Goal: Check status: Check status

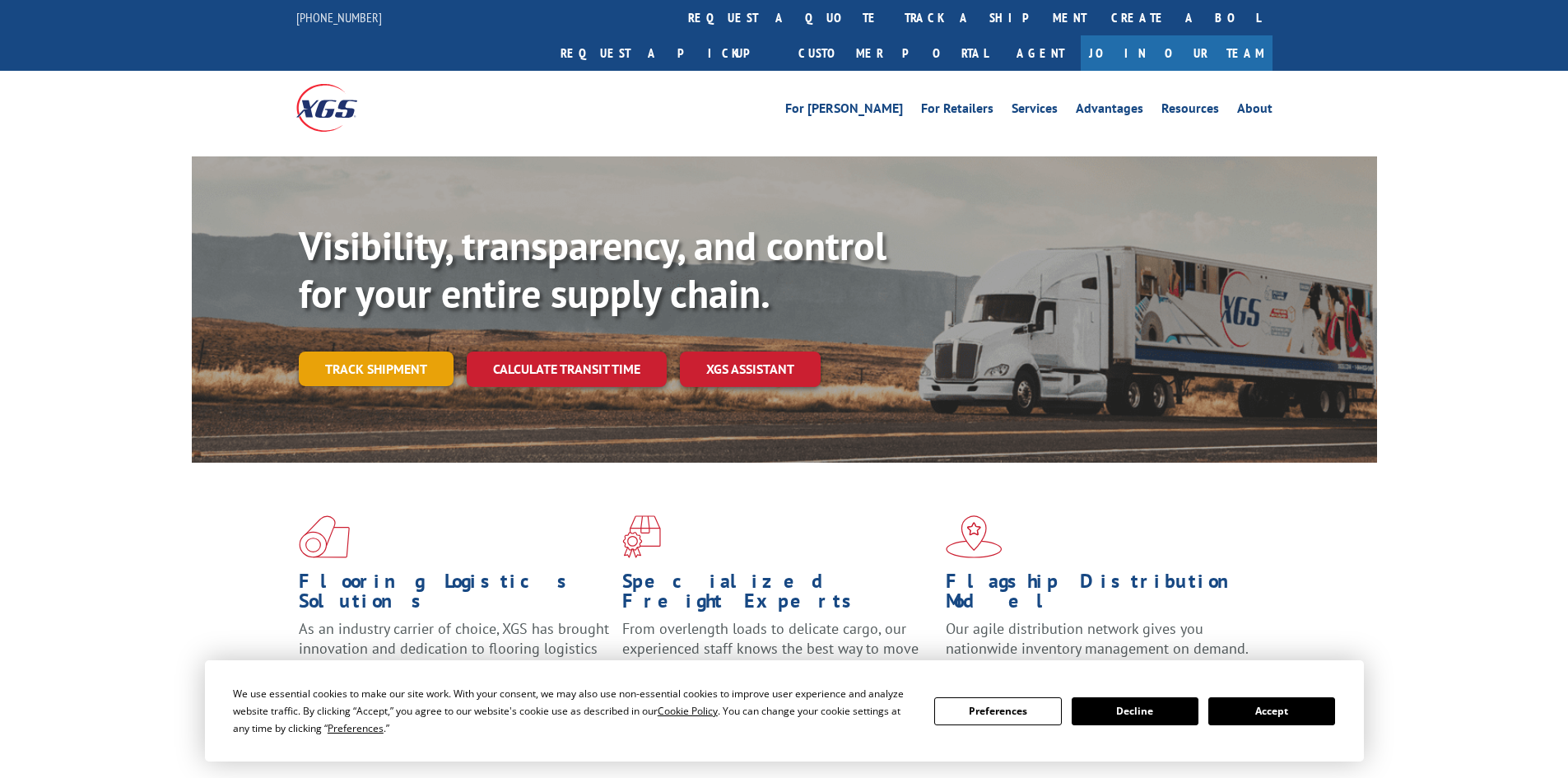
click at [391, 352] on link "Track shipment" at bounding box center [376, 369] width 155 height 35
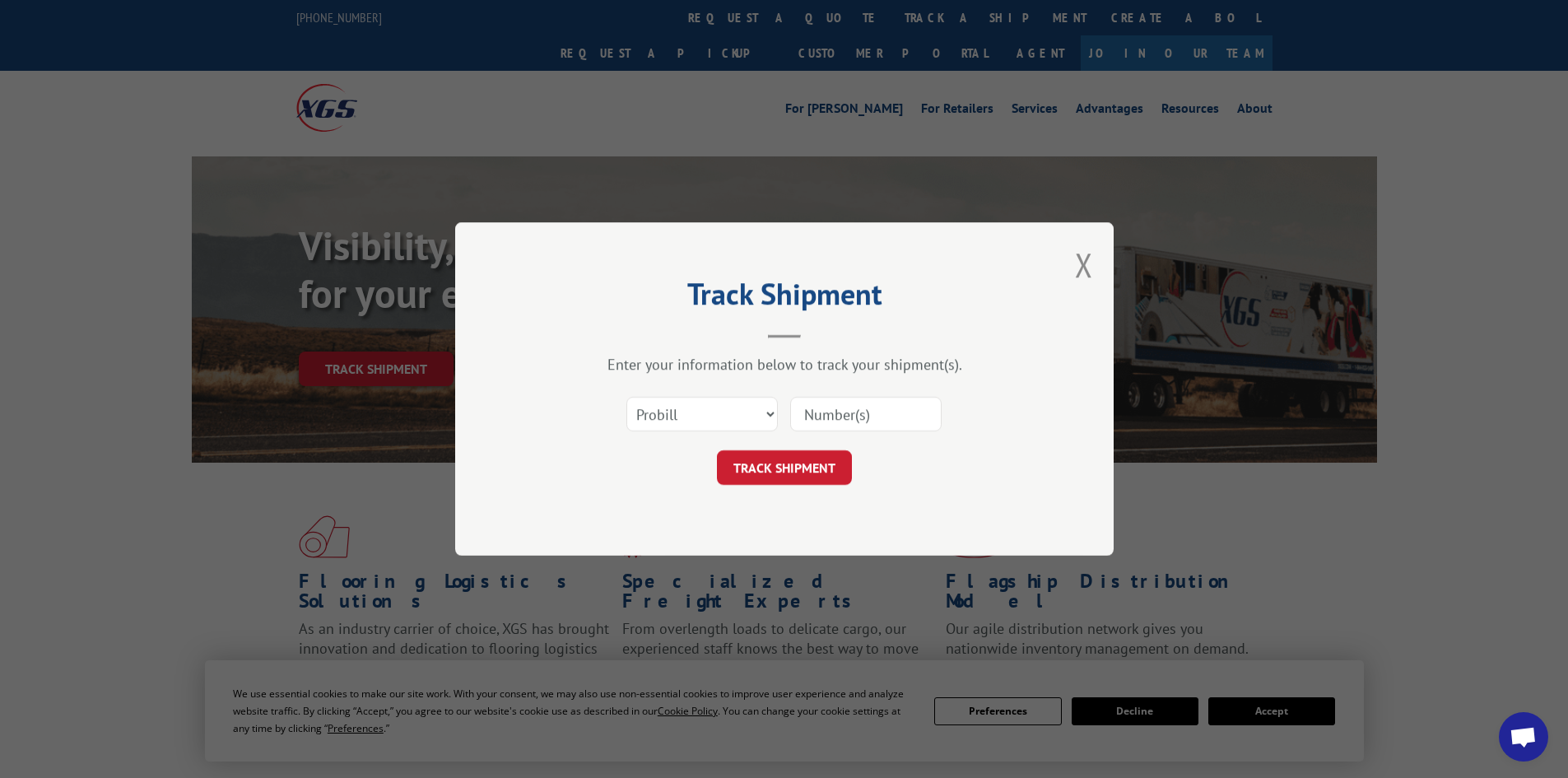
click at [835, 423] on input at bounding box center [866, 414] width 151 height 35
paste input "17233409"
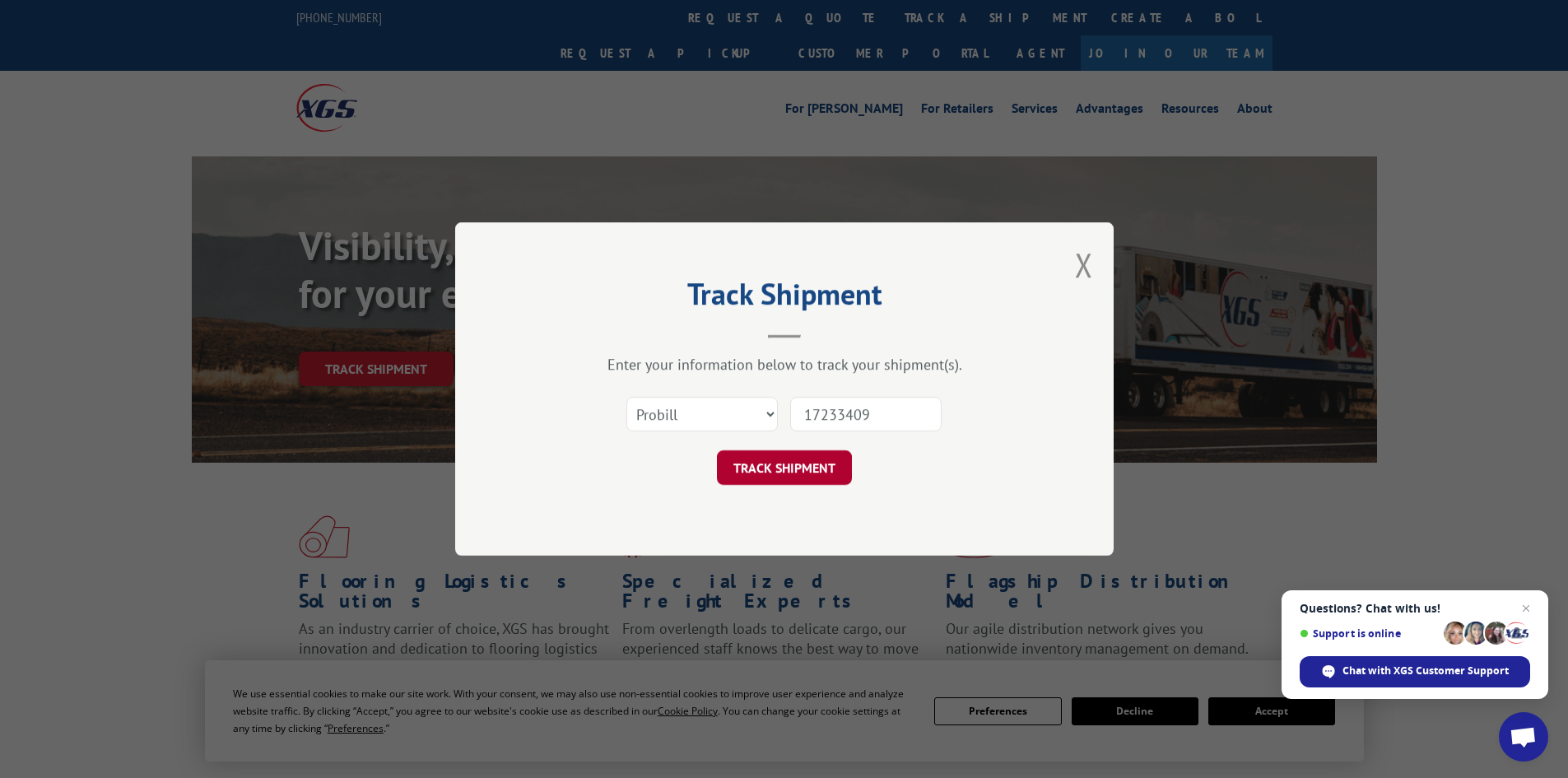
type input "17233409"
click at [813, 457] on button "TRACK SHIPMENT" at bounding box center [784, 467] width 135 height 35
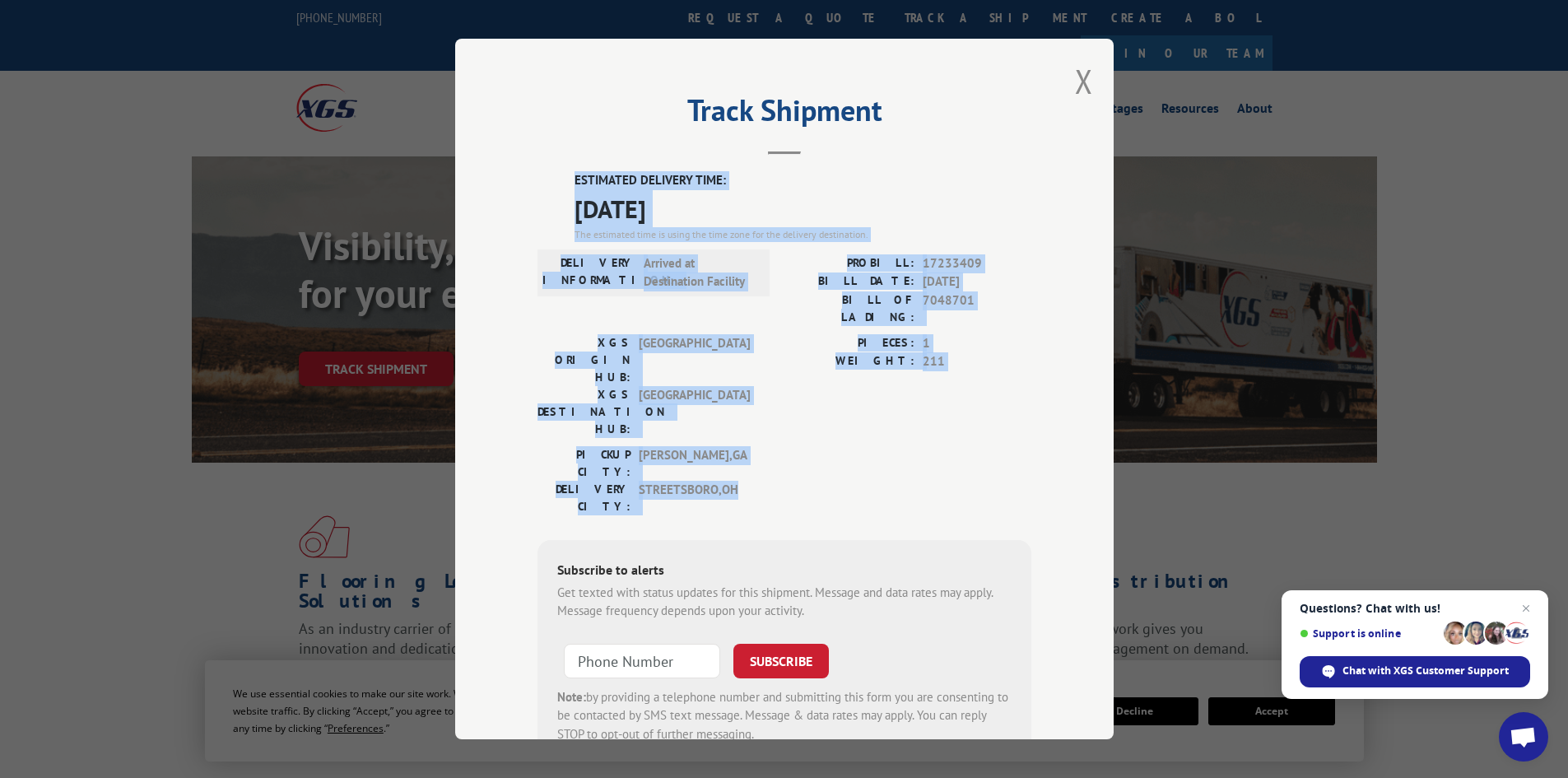
drag, startPoint x: 565, startPoint y: 177, endPoint x: 951, endPoint y: 409, distance: 450.4
click at [951, 409] on div "ESTIMATED DELIVERY TIME: [DATE] The estimated time is using the time zone for t…" at bounding box center [784, 467] width 494 height 591
copy div "ESTIMATED DELIVERY TIME: [DATE] The estimated time is using the time zone for t…"
click at [807, 370] on div "PIECES: 1 WEIGHT: 211" at bounding box center [908, 390] width 247 height 112
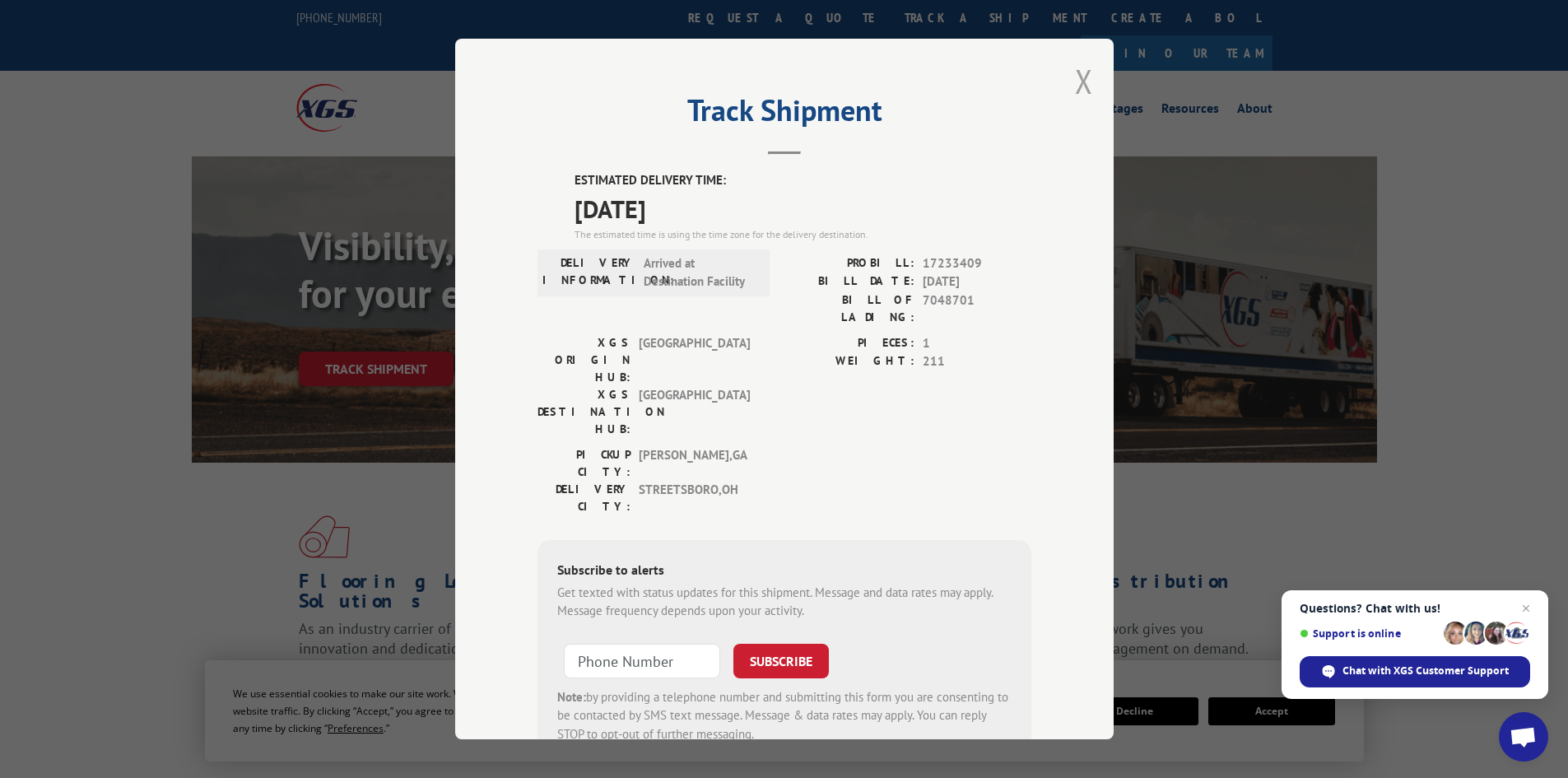
click at [1080, 85] on button "Close modal" at bounding box center [1084, 81] width 18 height 44
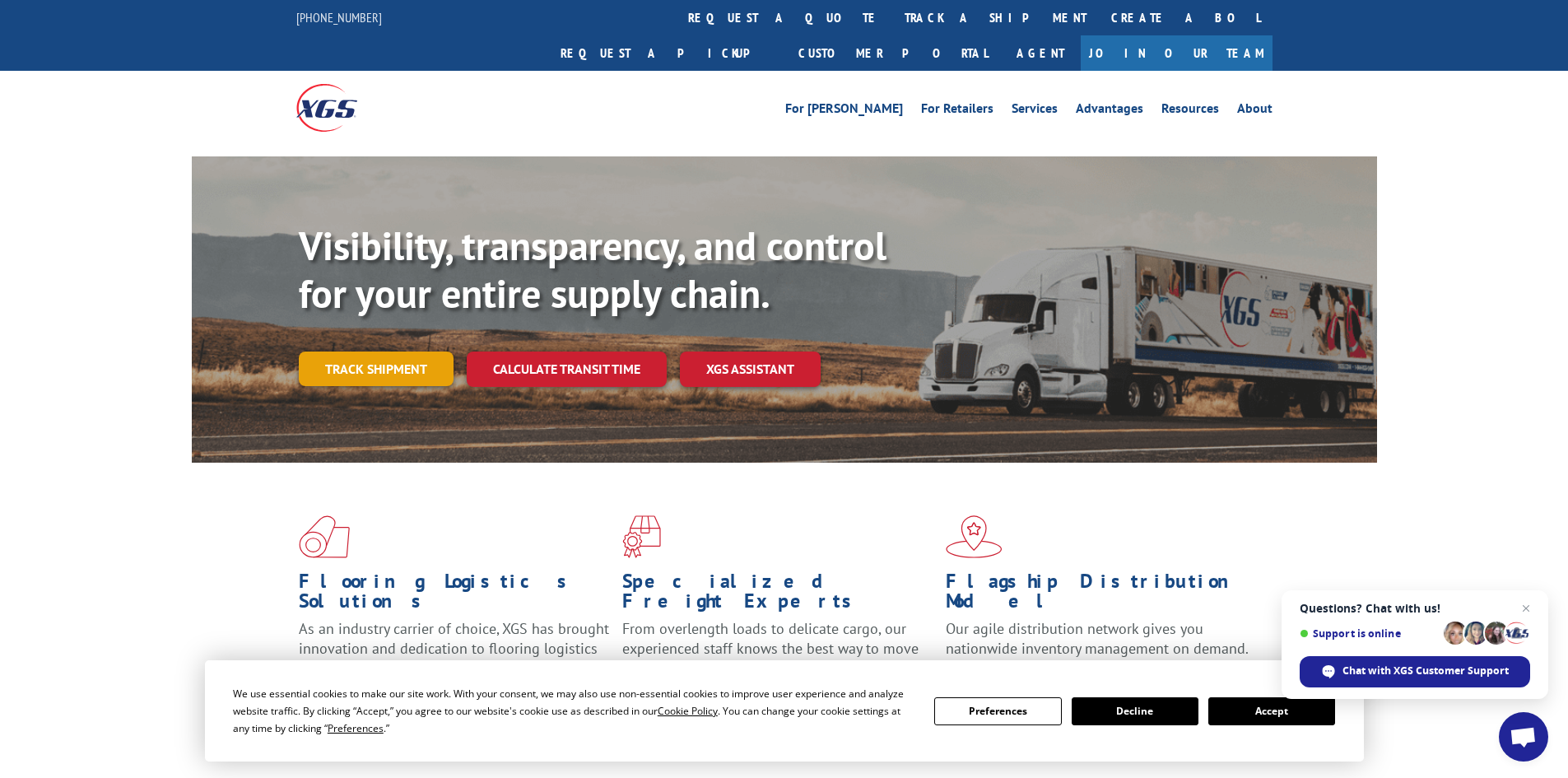
click at [402, 352] on link "Track shipment" at bounding box center [376, 369] width 155 height 35
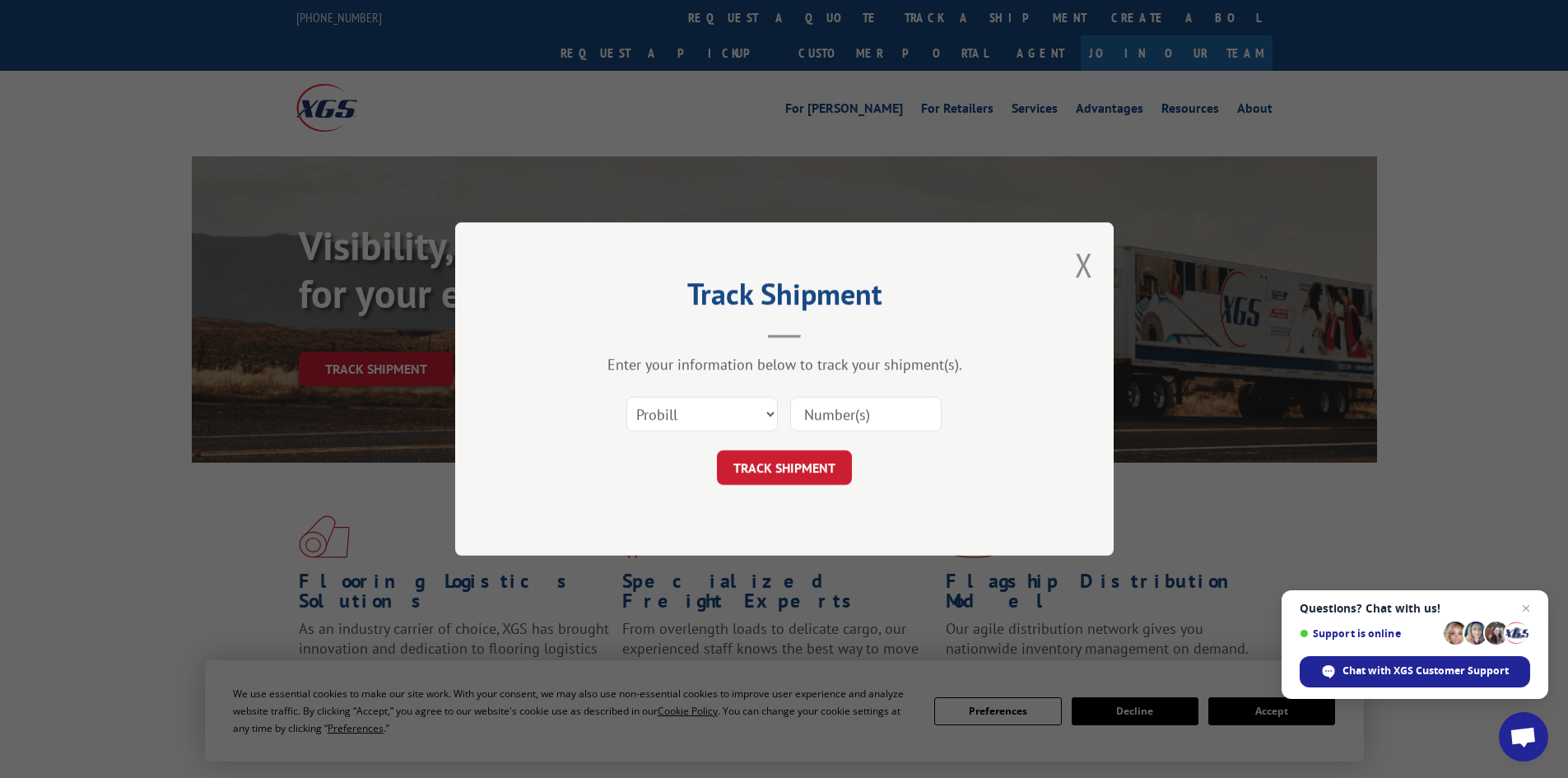
click at [825, 419] on input at bounding box center [866, 414] width 151 height 35
paste input "85488"
type input "85488"
click at [844, 466] on button "TRACK SHIPMENT" at bounding box center [784, 467] width 135 height 35
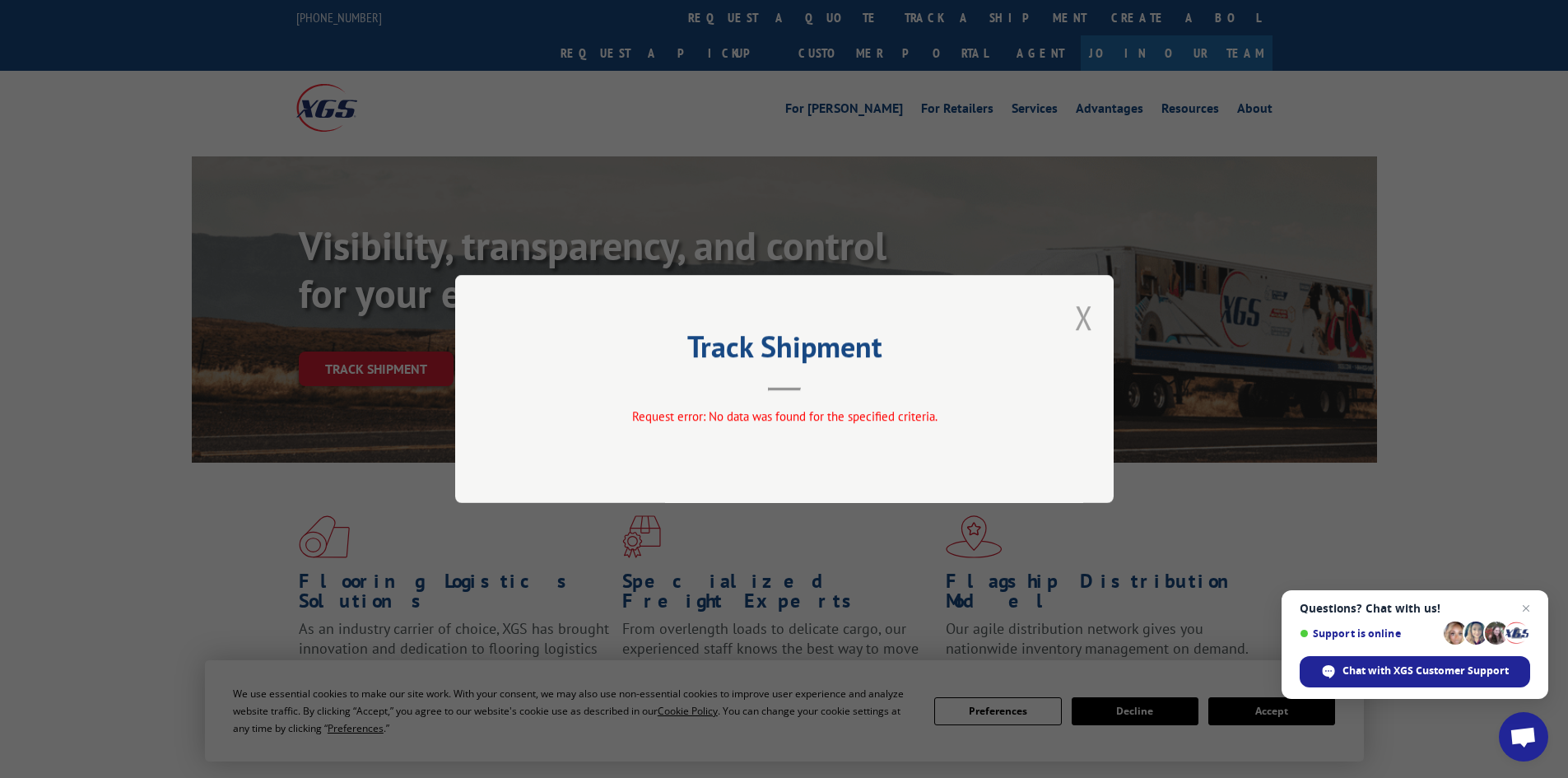
click at [1086, 317] on button "Close modal" at bounding box center [1084, 317] width 18 height 44
